Goal: Transaction & Acquisition: Obtain resource

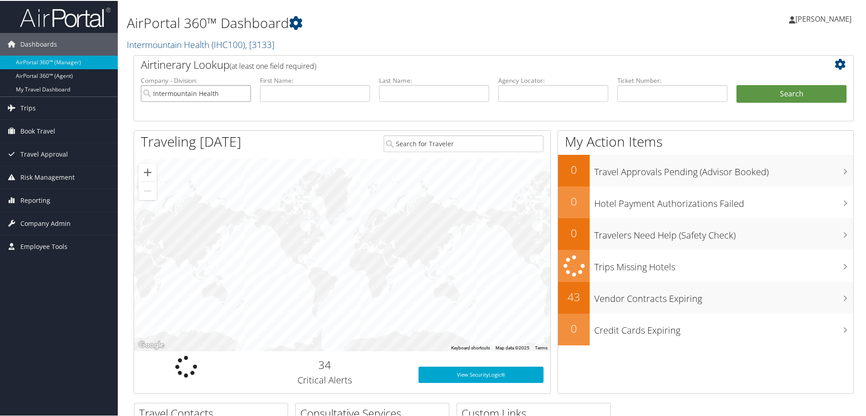
click at [241, 94] on input "Intermountain Health" at bounding box center [196, 92] width 110 height 17
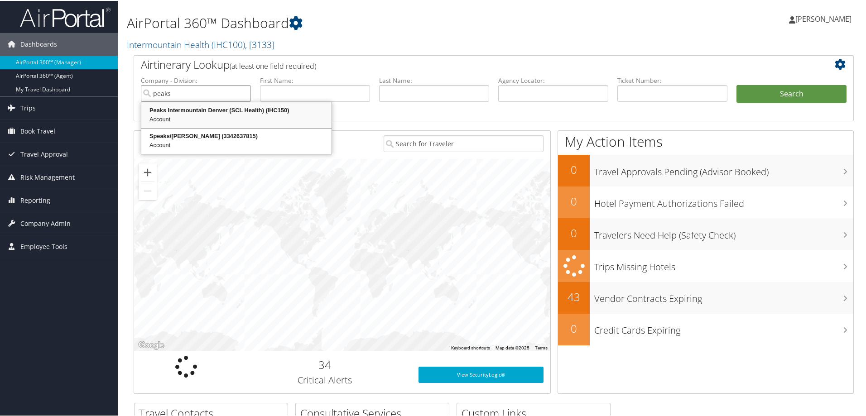
click at [236, 114] on div "Account" at bounding box center [237, 118] width 188 height 9
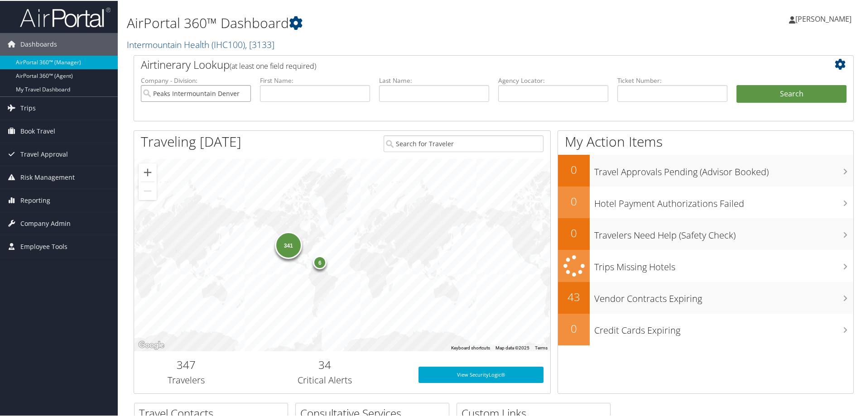
type input "Peaks Intermountain Denver (SCL Health)"
click at [629, 97] on input "text" at bounding box center [673, 92] width 110 height 17
type input "8900897708516"
click at [750, 89] on button "Search" at bounding box center [792, 93] width 110 height 18
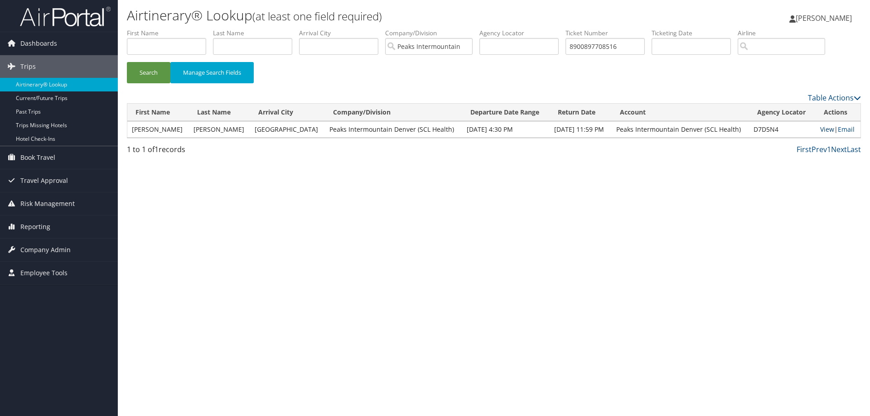
click at [822, 130] on link "View" at bounding box center [827, 129] width 14 height 9
drag, startPoint x: 633, startPoint y: 46, endPoint x: 573, endPoint y: 48, distance: 59.9
click at [573, 48] on input "8900897708516" at bounding box center [604, 46] width 79 height 17
click at [583, 50] on input "text" at bounding box center [604, 46] width 79 height 17
type input "8900897708516"
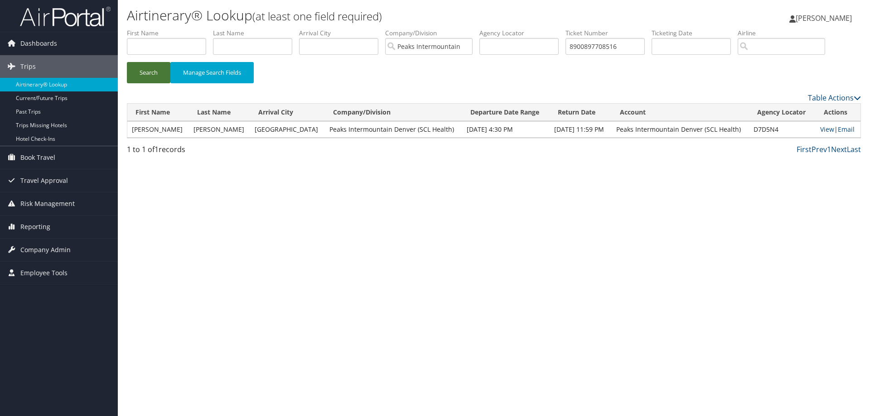
click at [155, 69] on button "Search" at bounding box center [148, 72] width 43 height 21
click at [821, 132] on link "View" at bounding box center [827, 129] width 14 height 9
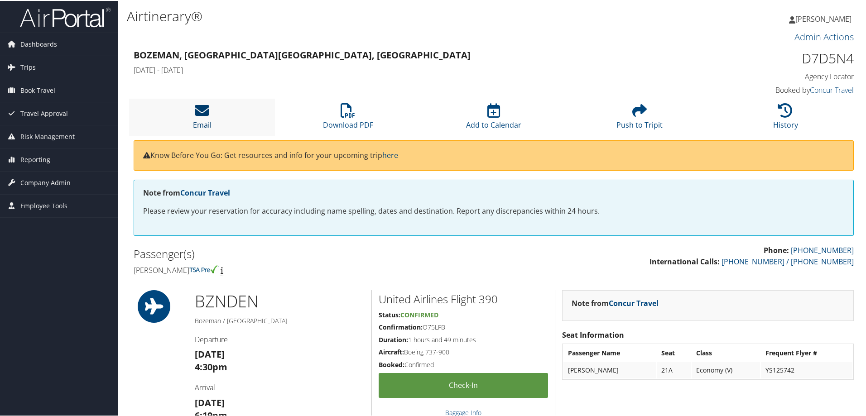
click at [205, 111] on icon at bounding box center [202, 109] width 14 height 14
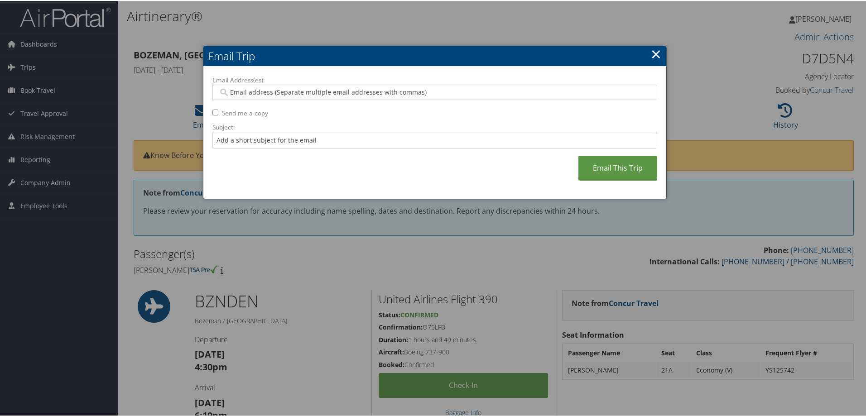
click at [232, 95] on input "Email Address(es):" at bounding box center [434, 91] width 433 height 9
type input "nancy.jarosi@imail.org"
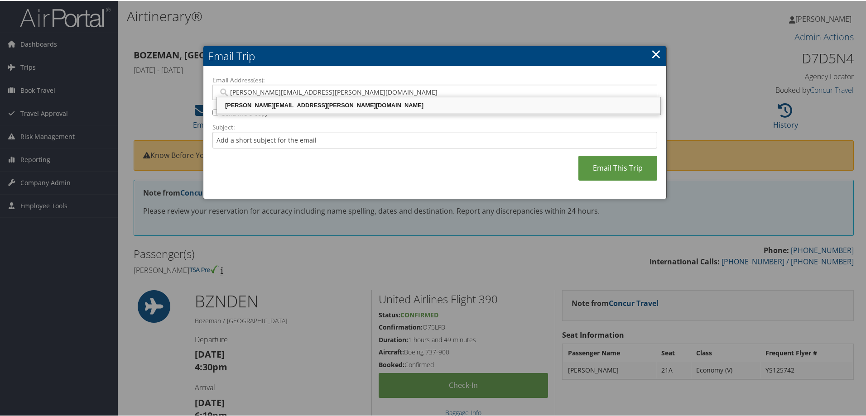
click at [233, 107] on div "NANCY.JAROSI@IMAIL.ORG" at bounding box center [438, 104] width 441 height 9
type input "NANCY.JAROSI@IMAIL.ORG"
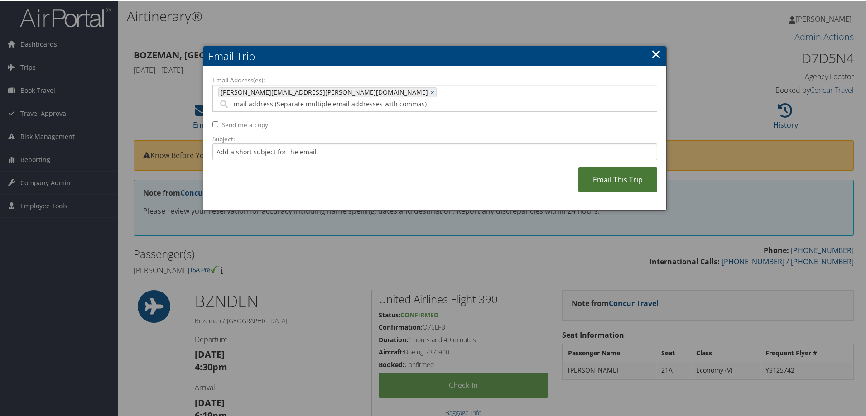
click at [610, 168] on link "Email This Trip" at bounding box center [618, 179] width 79 height 25
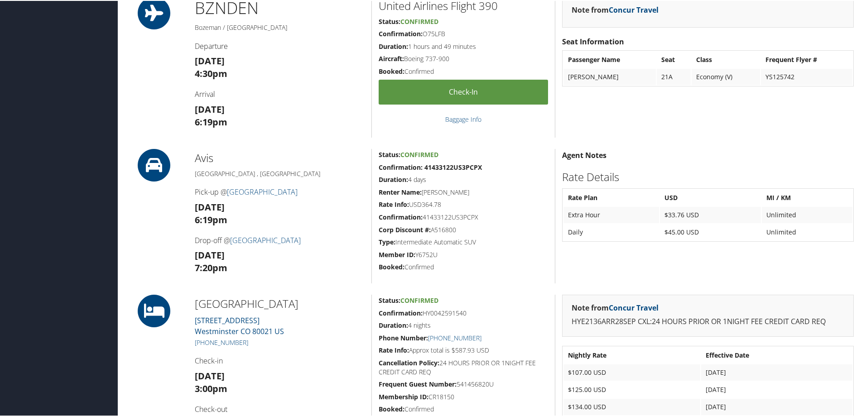
scroll to position [272, 0]
